Goal: Task Accomplishment & Management: Use online tool/utility

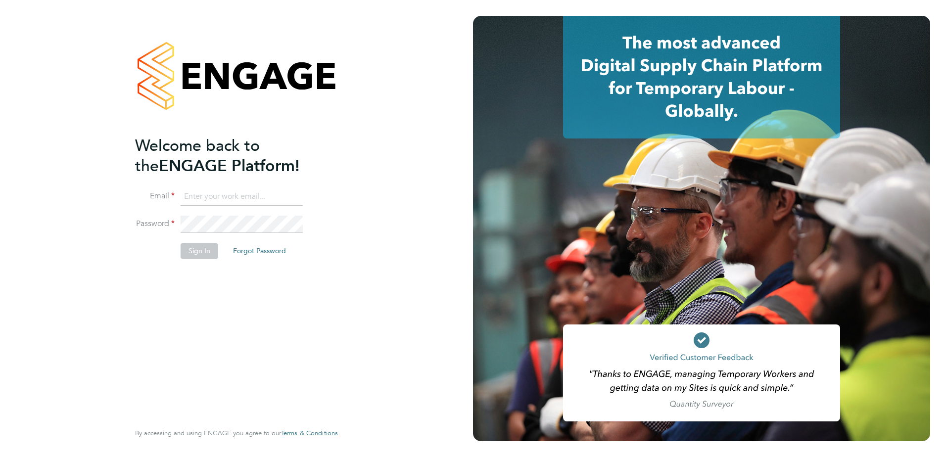
type input "ola.oke@cpplc.com"
click at [336, 296] on div "Welcome back to the ENGAGE Platform! Email ola.oke@cpplc.com Password Sign In F…" at bounding box center [236, 227] width 203 height 422
click at [182, 250] on button "Sign In" at bounding box center [200, 251] width 38 height 16
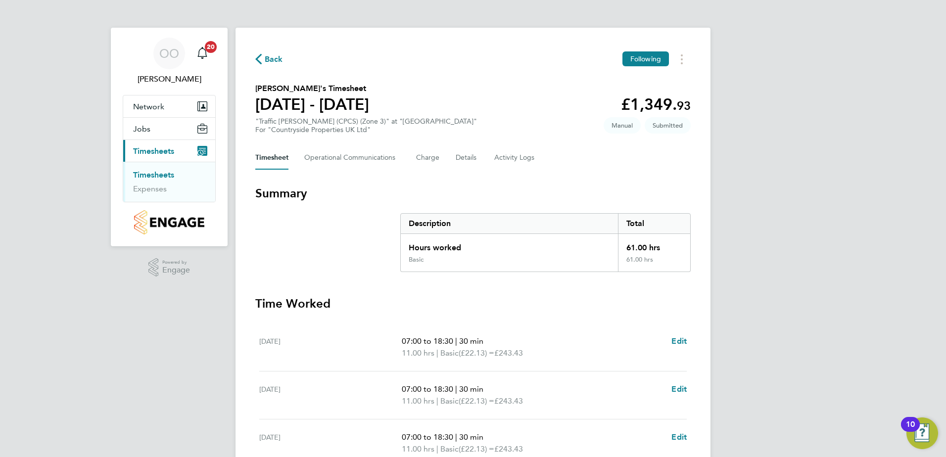
click at [417, 84] on section "[PERSON_NAME]'s Timesheet [DATE] - [DATE] £1,349. 93 "Traffic [PERSON_NAME] (CP…" at bounding box center [473, 108] width 436 height 51
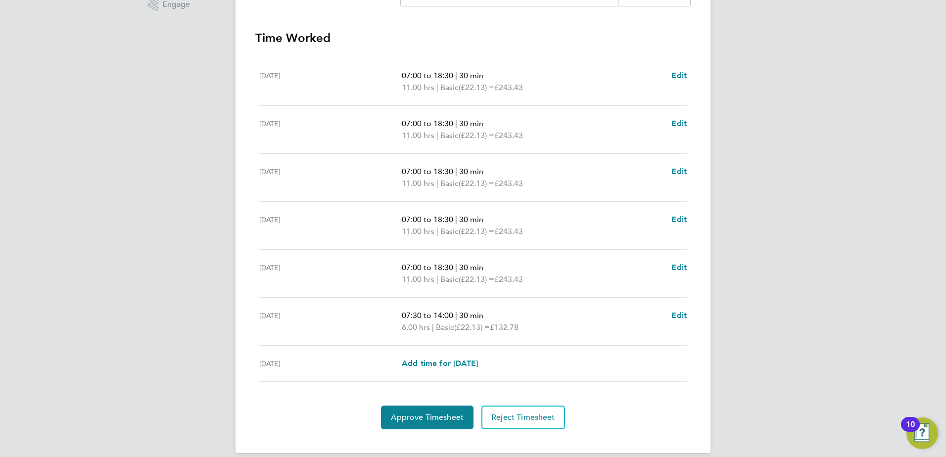
scroll to position [278, 0]
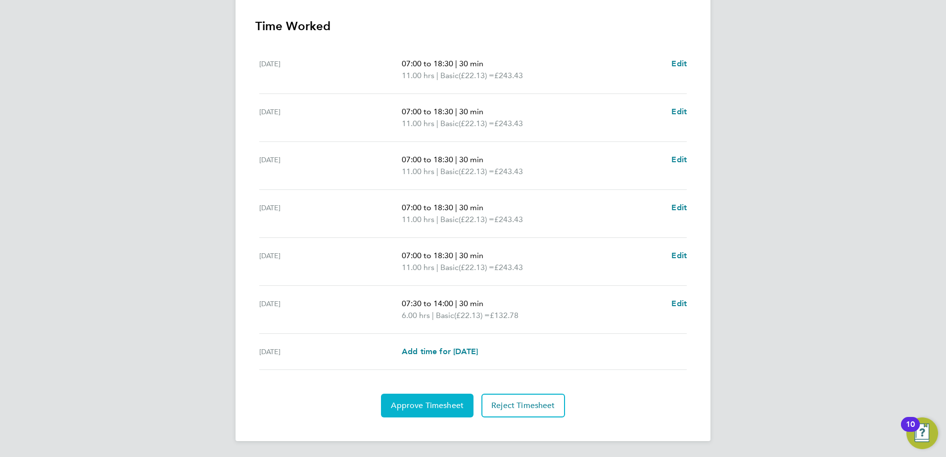
click at [410, 414] on button "Approve Timesheet" at bounding box center [427, 406] width 93 height 24
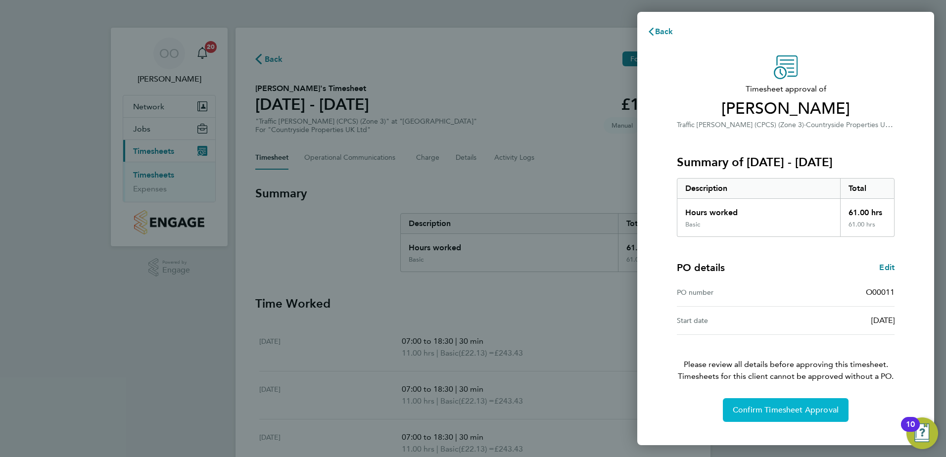
click at [727, 404] on button "Confirm Timesheet Approval" at bounding box center [786, 410] width 126 height 24
